Goal: Book appointment/travel/reservation

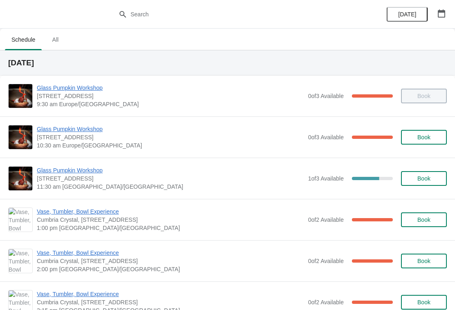
click at [406, 15] on span "[DATE]" at bounding box center [407, 14] width 18 height 7
click at [442, 20] on button "button" at bounding box center [441, 13] width 15 height 15
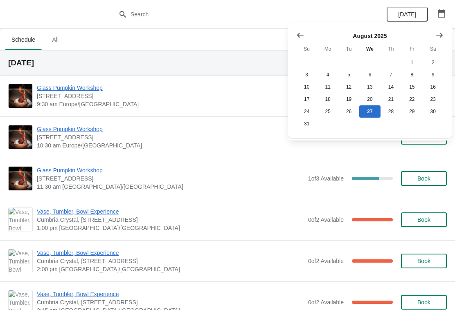
click at [444, 36] on button "Show next month, September 2025" at bounding box center [439, 35] width 15 height 15
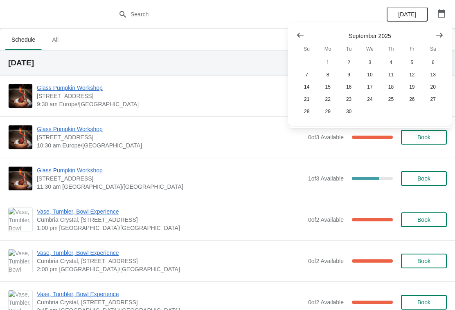
click at [435, 39] on icon "Show next month, October 2025" at bounding box center [439, 35] width 8 height 8
click at [439, 40] on button "Show next month, November 2025" at bounding box center [439, 35] width 15 height 15
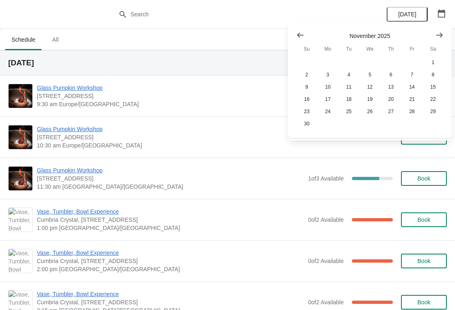
click at [433, 38] on button "Show next month, December 2025" at bounding box center [439, 35] width 15 height 15
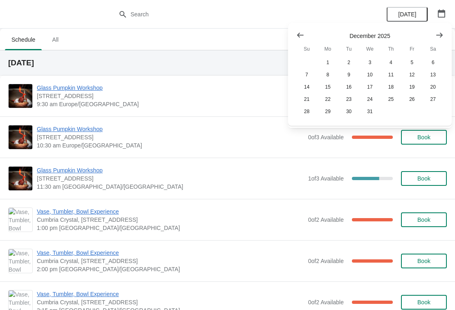
click at [438, 40] on button "Show next month, January 2026" at bounding box center [439, 35] width 15 height 15
click at [291, 36] on div "[DATE] Su Mo Tu We Th Fr Sa 1 2 3 4 5 6 7 8 9 10 11 12 13 14 15 16 17 18 19 20 …" at bounding box center [366, 71] width 154 height 93
click at [295, 31] on button "Show previous month, December 2025" at bounding box center [300, 35] width 15 height 15
click at [433, 72] on button "13" at bounding box center [432, 75] width 21 height 12
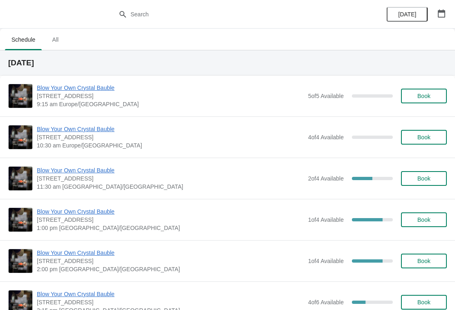
click at [419, 96] on span "Book" at bounding box center [423, 96] width 13 height 7
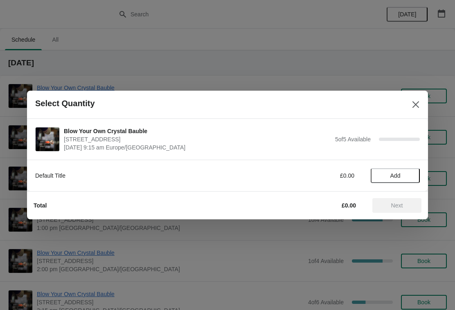
click at [392, 175] on span "Add" at bounding box center [395, 176] width 10 height 7
click at [408, 176] on icon at bounding box center [409, 176] width 9 height 9
click at [384, 175] on icon at bounding box center [380, 176] width 9 height 9
click at [410, 176] on icon at bounding box center [409, 176] width 9 height 9
click at [410, 173] on icon at bounding box center [409, 176] width 9 height 9
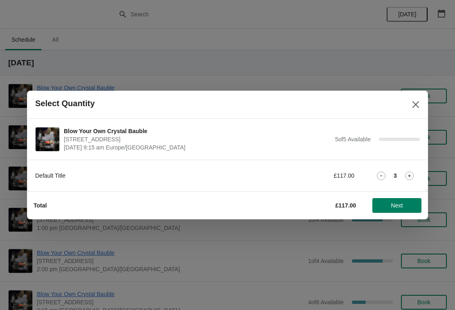
click at [408, 175] on icon at bounding box center [409, 176] width 9 height 9
click at [392, 202] on span "Next" at bounding box center [397, 205] width 12 height 7
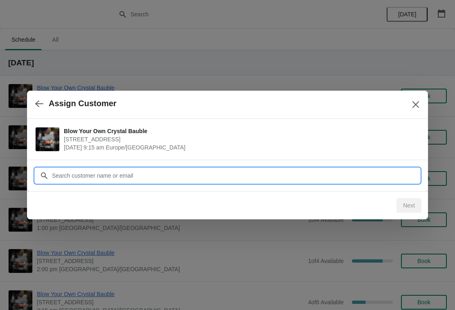
click at [331, 179] on input "Customer" at bounding box center [236, 175] width 368 height 15
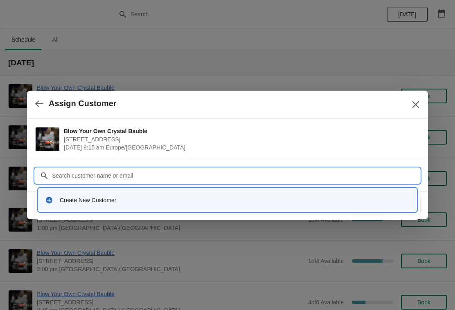
click at [96, 198] on div "Create New Customer" at bounding box center [235, 200] width 350 height 8
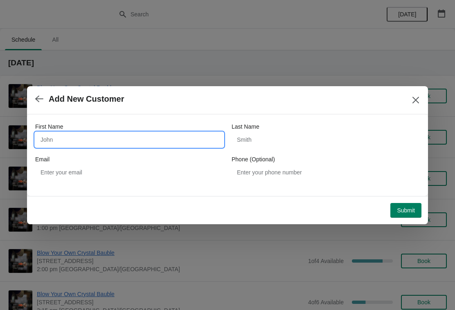
click at [102, 139] on input "First Name" at bounding box center [129, 139] width 188 height 15
type input "rob"
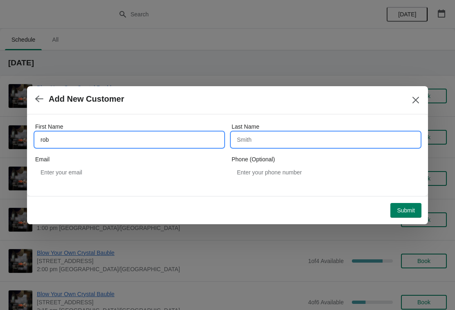
click at [275, 132] on input "Last Name" at bounding box center [325, 139] width 188 height 15
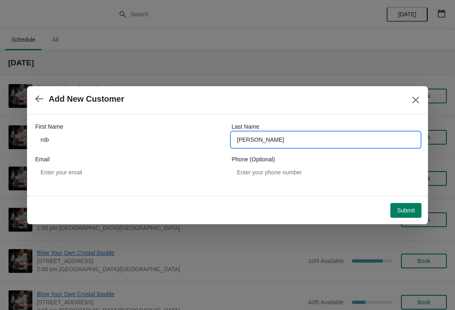
type input "[PERSON_NAME]"
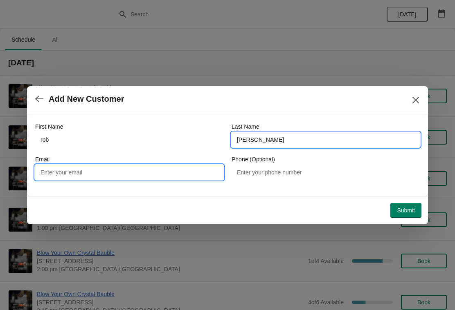
click at [188, 169] on input "Email" at bounding box center [129, 172] width 188 height 15
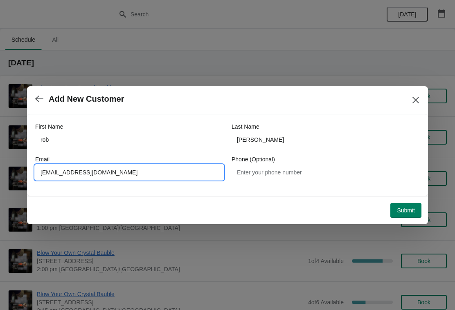
type input "[EMAIL_ADDRESS][DOMAIN_NAME]"
click at [402, 212] on span "Submit" at bounding box center [406, 210] width 18 height 7
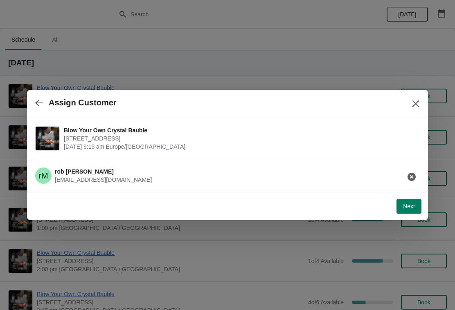
click at [404, 207] on span "Next" at bounding box center [409, 206] width 12 height 7
select select "Yes, I will collect"
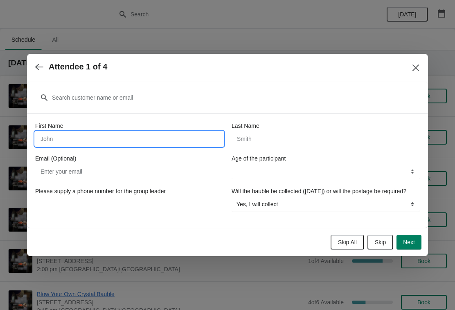
click at [188, 132] on input "First Name" at bounding box center [129, 139] width 188 height 15
type input "[PERSON_NAME]"
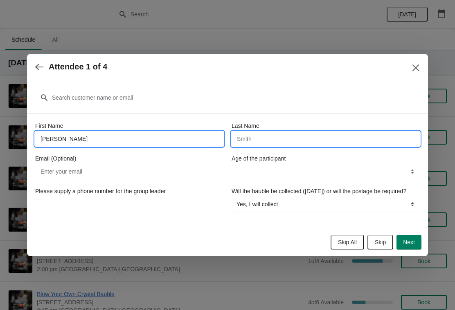
click at [277, 132] on input "Last Name" at bounding box center [325, 139] width 188 height 15
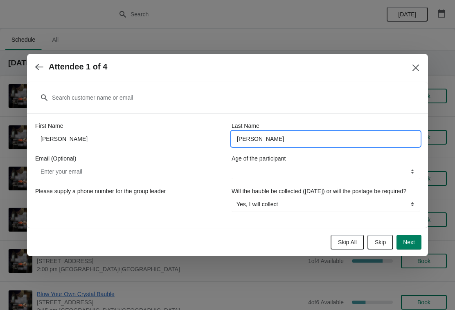
type input "[PERSON_NAME]"
click at [378, 170] on select "8-12 years 13-17 years 18 years and over" at bounding box center [325, 171] width 188 height 15
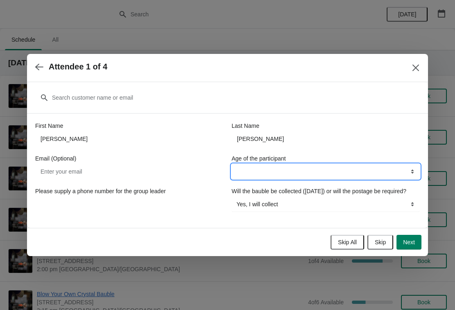
select select "18 years and over"
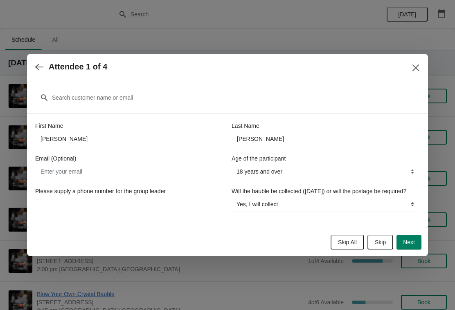
click at [415, 249] on button "Next" at bounding box center [408, 242] width 25 height 15
select select
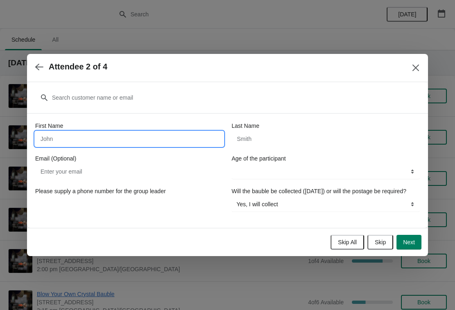
click at [145, 139] on input "First Name" at bounding box center [129, 139] width 188 height 15
type input "[PERSON_NAME]"
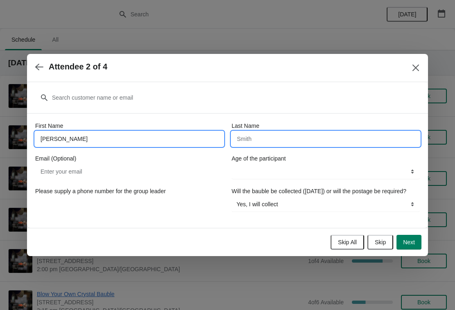
click at [285, 137] on input "Last Name" at bounding box center [325, 139] width 188 height 15
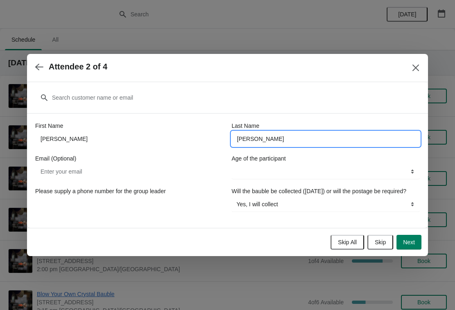
type input "[PERSON_NAME]"
click at [402, 175] on select "8-12 years 13-17 years 18 years and over" at bounding box center [325, 171] width 188 height 15
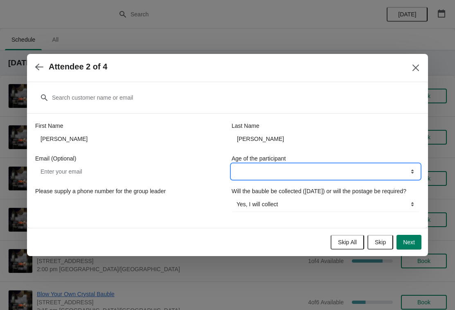
select select "8-12 years"
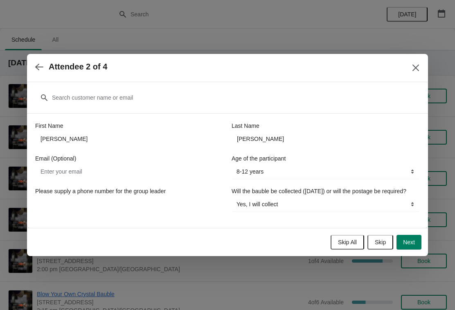
click at [407, 250] on button "Next" at bounding box center [408, 242] width 25 height 15
select select
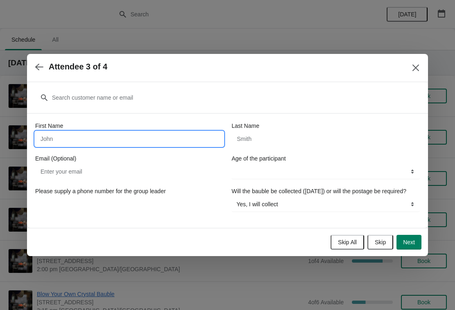
click at [105, 134] on input "First Name" at bounding box center [129, 139] width 188 height 15
click at [267, 134] on input "Last Name" at bounding box center [325, 139] width 188 height 15
click at [106, 136] on input "Summer" at bounding box center [129, 139] width 188 height 15
type input "Summer-rose"
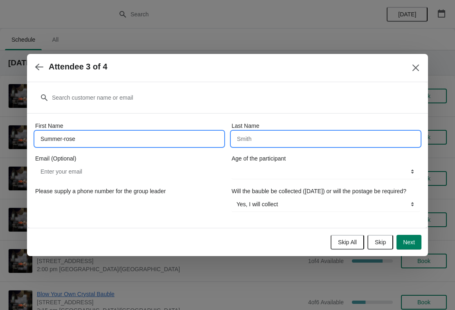
click at [272, 137] on input "Last Name" at bounding box center [325, 139] width 188 height 15
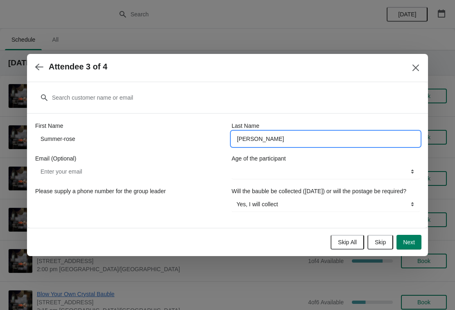
type input "[PERSON_NAME]"
click at [414, 168] on select "8-12 years 13-17 years 18 years and over" at bounding box center [325, 171] width 188 height 15
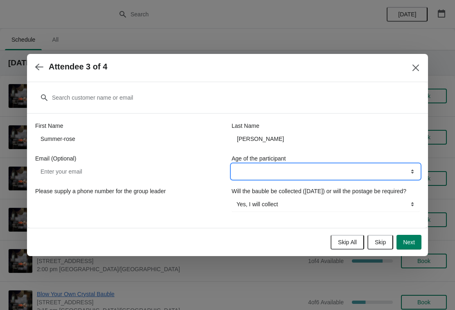
select select "8-12 years"
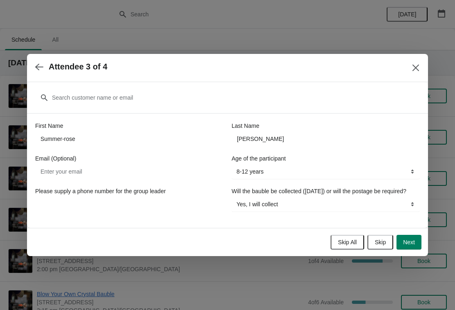
click at [404, 245] on span "Next" at bounding box center [409, 242] width 12 height 7
select select
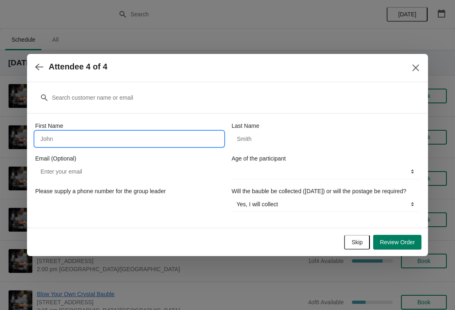
click at [83, 134] on input "First Name" at bounding box center [129, 139] width 188 height 15
type input "[PERSON_NAME]"
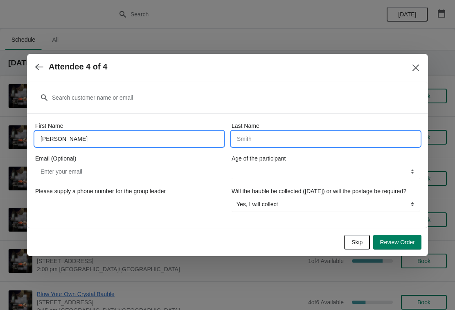
click at [278, 132] on input "Last Name" at bounding box center [325, 139] width 188 height 15
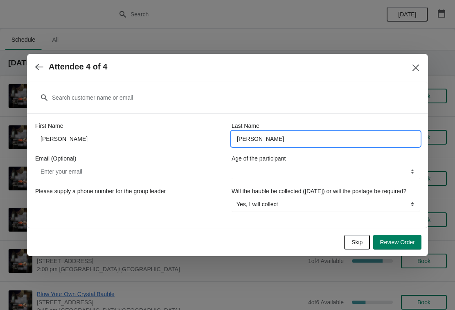
type input "[PERSON_NAME]"
click at [403, 164] on select "8-12 years 13-17 years 18 years and over" at bounding box center [325, 171] width 188 height 15
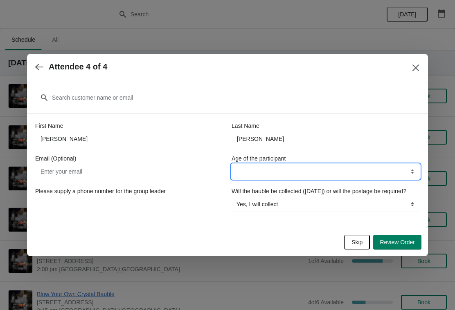
select select "18 years and over"
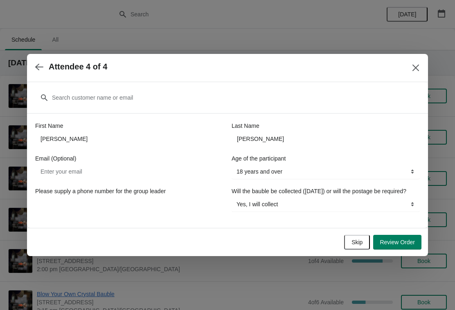
click at [405, 246] on span "Review Order" at bounding box center [396, 242] width 35 height 7
